Goal: Task Accomplishment & Management: Manage account settings

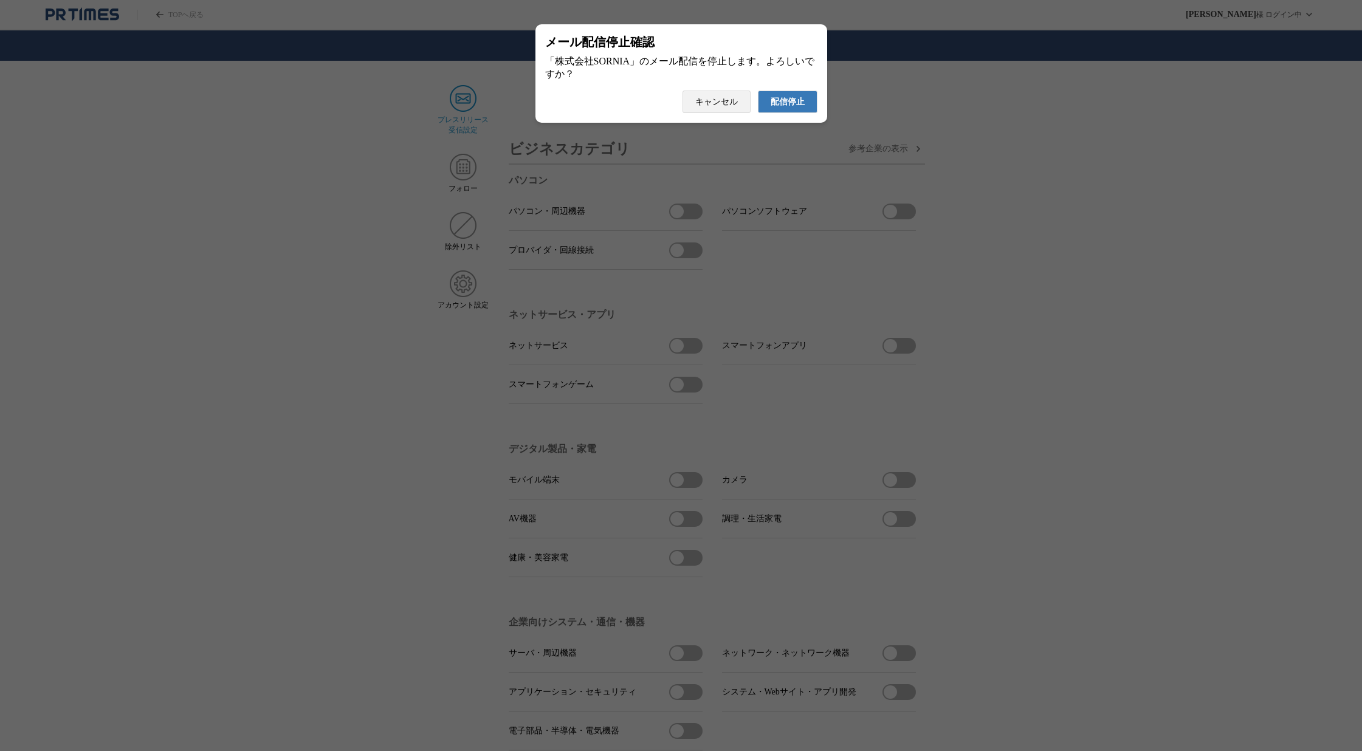
click at [776, 108] on span "配信停止" at bounding box center [788, 102] width 34 height 11
click at [794, 108] on span "配信停止" at bounding box center [788, 102] width 34 height 11
click at [788, 108] on span "配信停止" at bounding box center [788, 102] width 34 height 11
click at [789, 108] on span "配信停止" at bounding box center [788, 102] width 34 height 11
